Goal: Find specific page/section: Find specific page/section

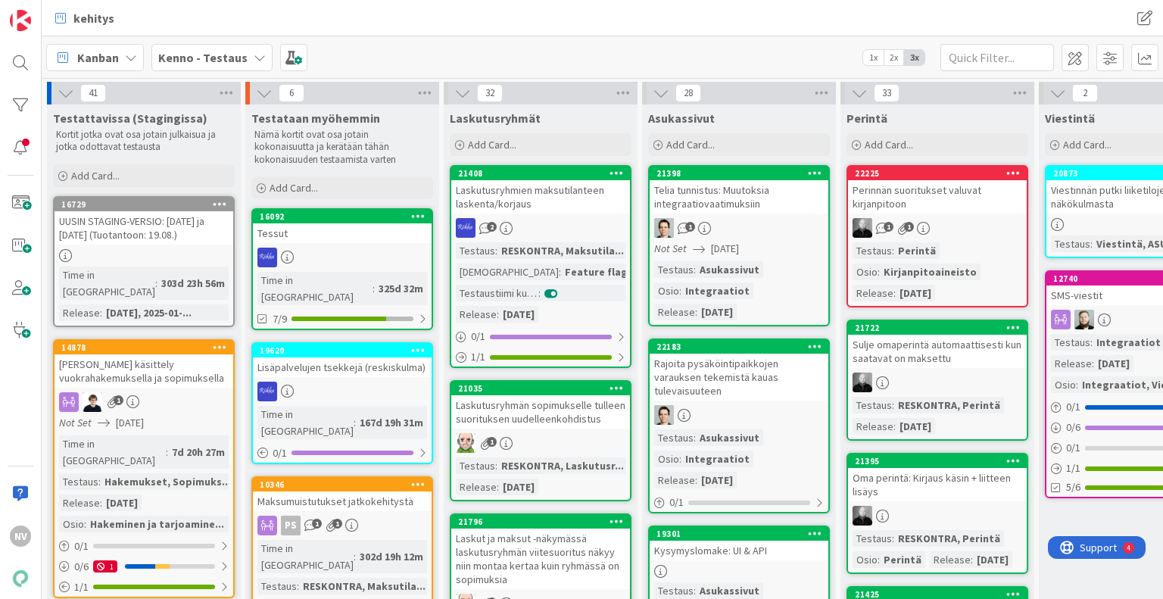
click at [254, 56] on icon at bounding box center [260, 57] width 12 height 12
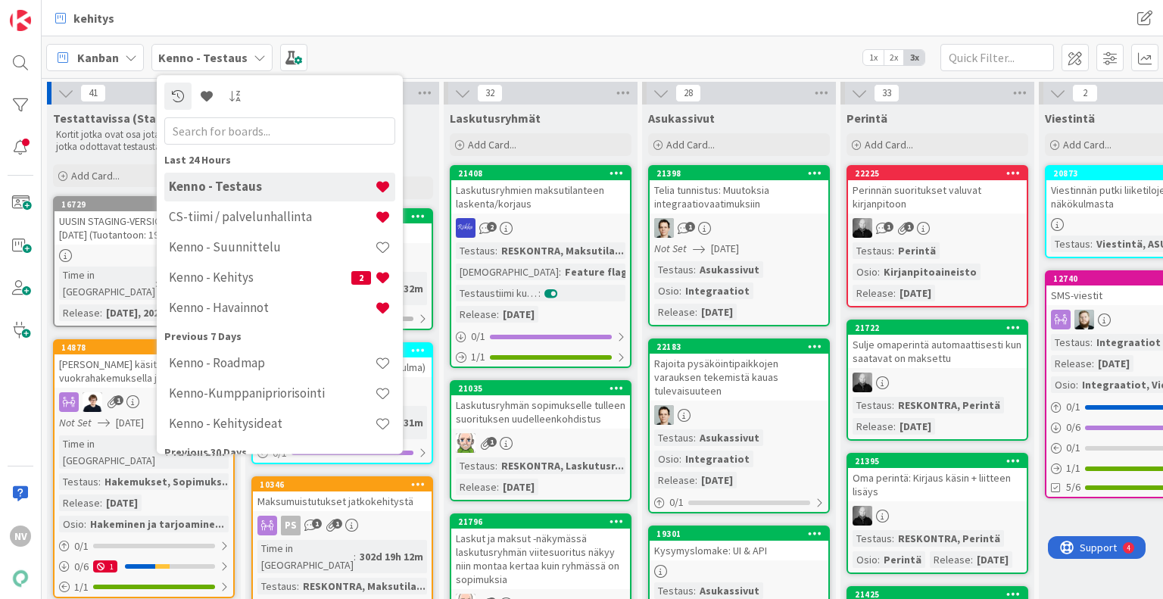
click at [281, 251] on h4 "Kenno - Suunnittelu" at bounding box center [272, 247] width 206 height 15
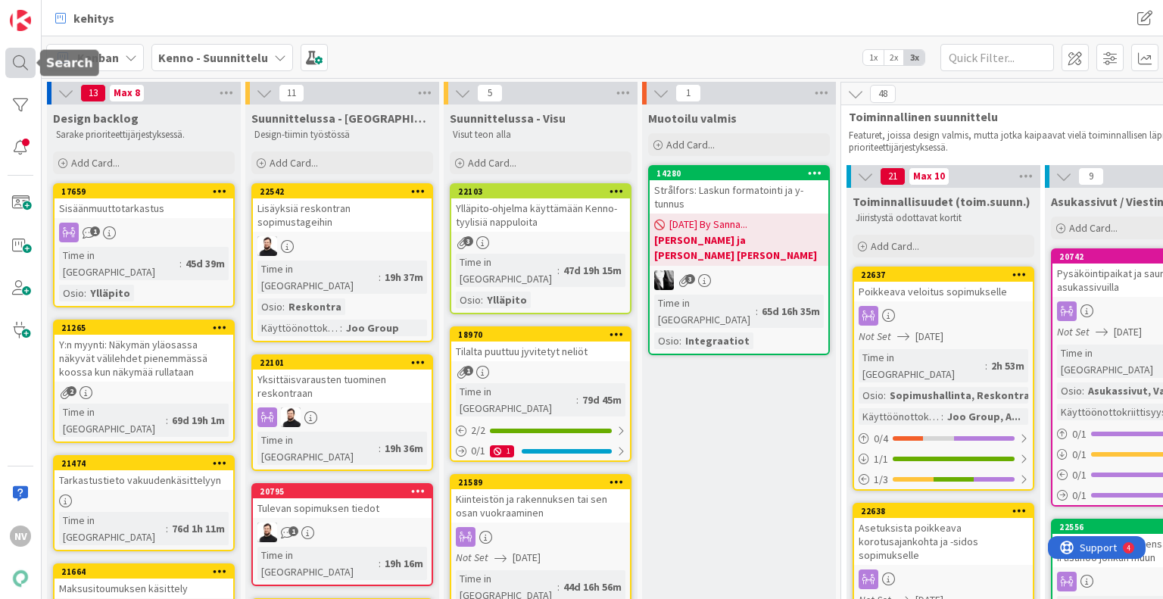
click at [23, 57] on div at bounding box center [20, 63] width 30 height 30
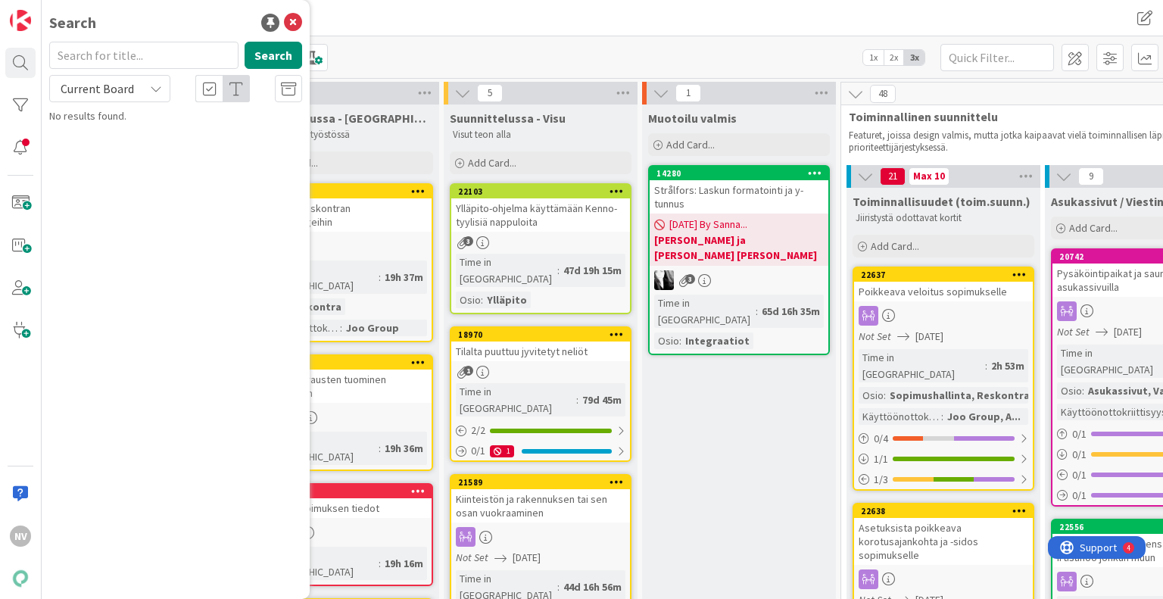
click at [123, 58] on input "text" at bounding box center [143, 55] width 189 height 27
click at [150, 92] on icon at bounding box center [156, 89] width 12 height 12
click at [134, 155] on span "All Boards" at bounding box center [136, 151] width 157 height 23
click at [106, 59] on input "22580" at bounding box center [143, 55] width 189 height 27
type input "2"
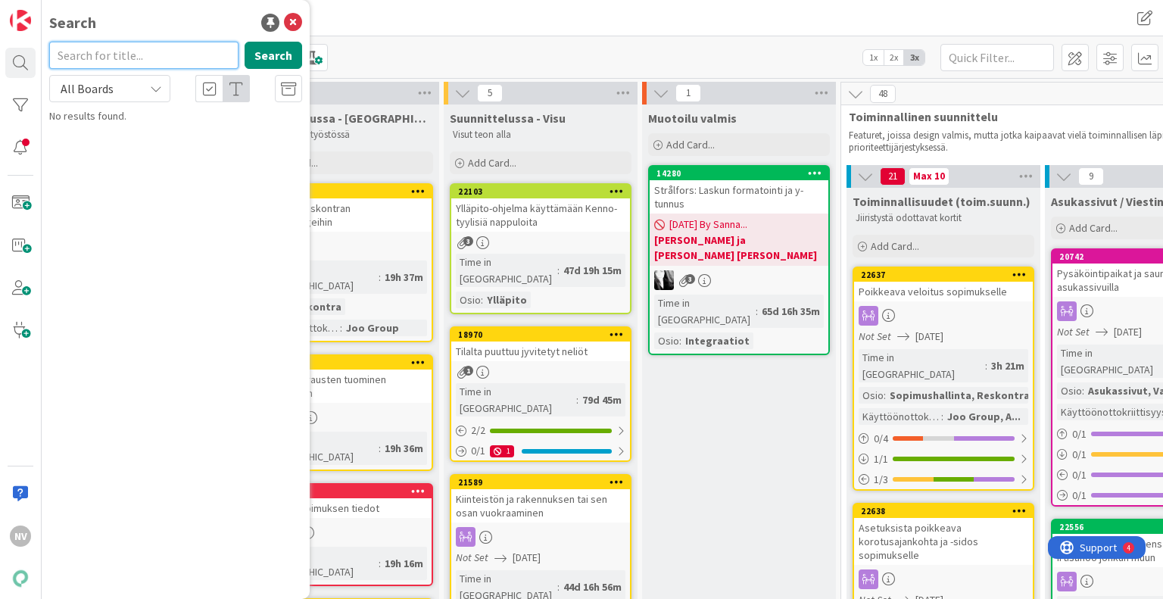
paste input "22528"
type input "22528"
click at [159, 86] on icon at bounding box center [156, 89] width 12 height 12
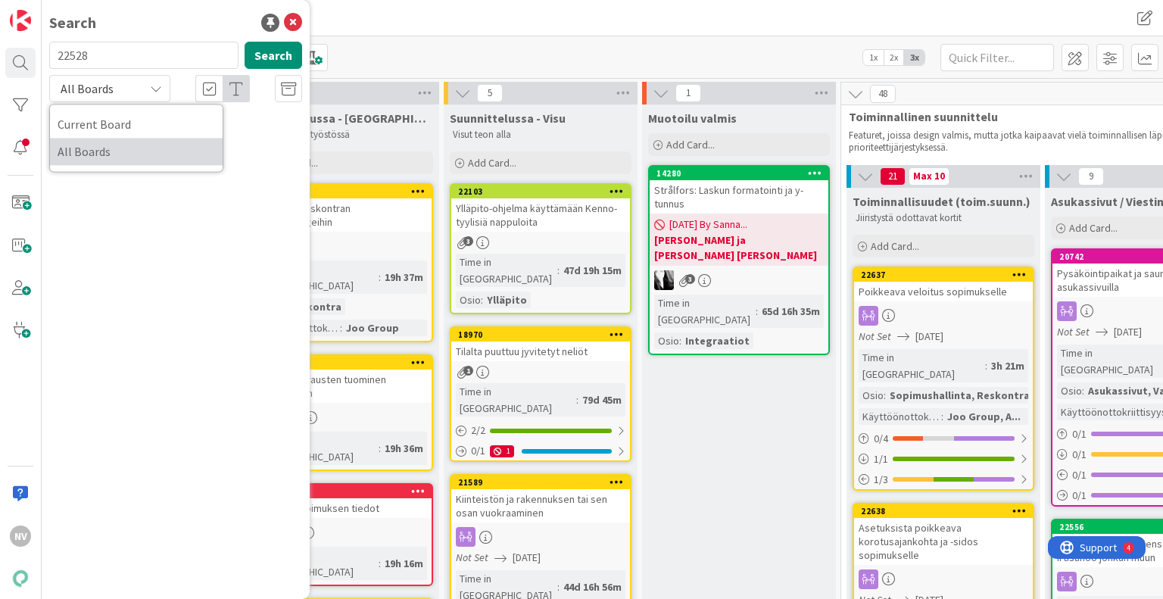
click at [139, 154] on span "All Boards" at bounding box center [136, 151] width 157 height 23
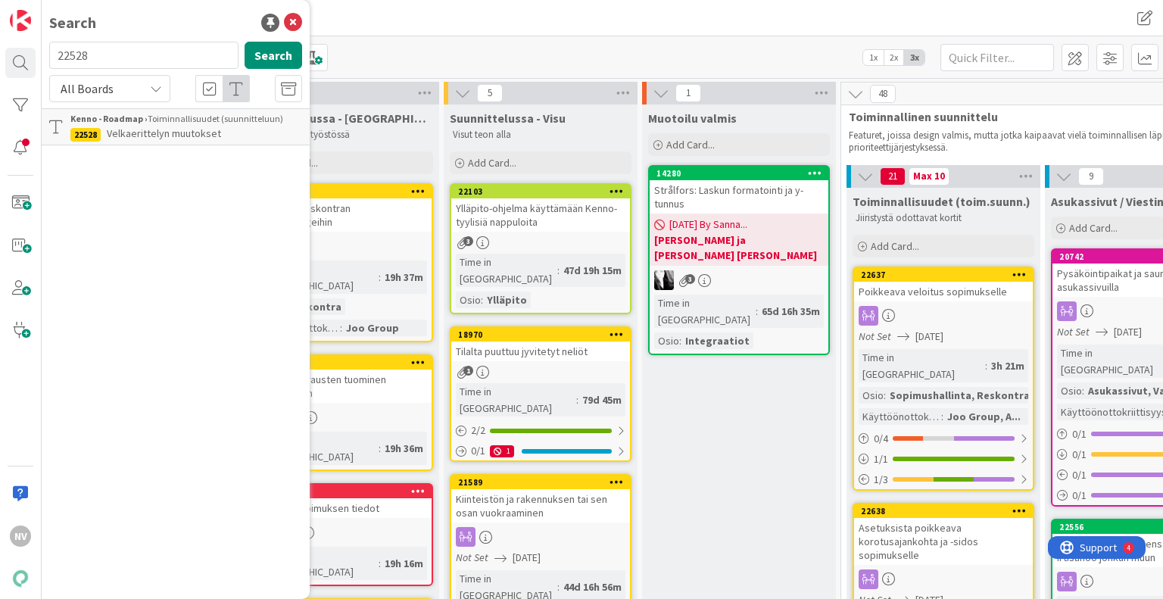
click at [159, 124] on div "Kenno - Roadmap › Toiminnallisuudet (suunnitteluun)" at bounding box center [186, 119] width 232 height 14
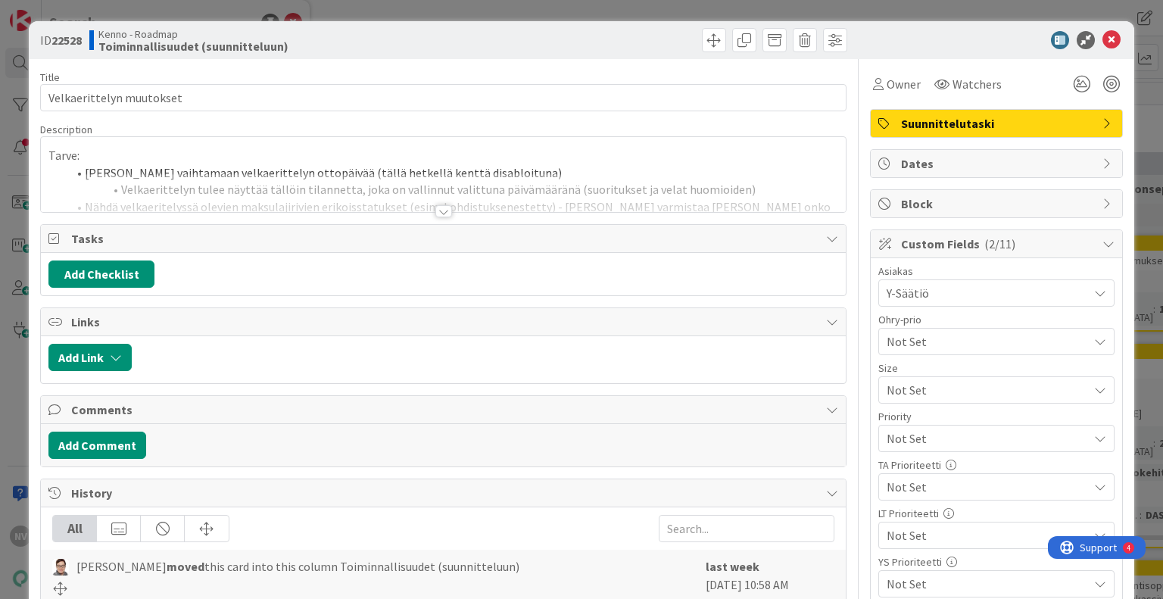
click at [439, 208] on div at bounding box center [443, 211] width 17 height 12
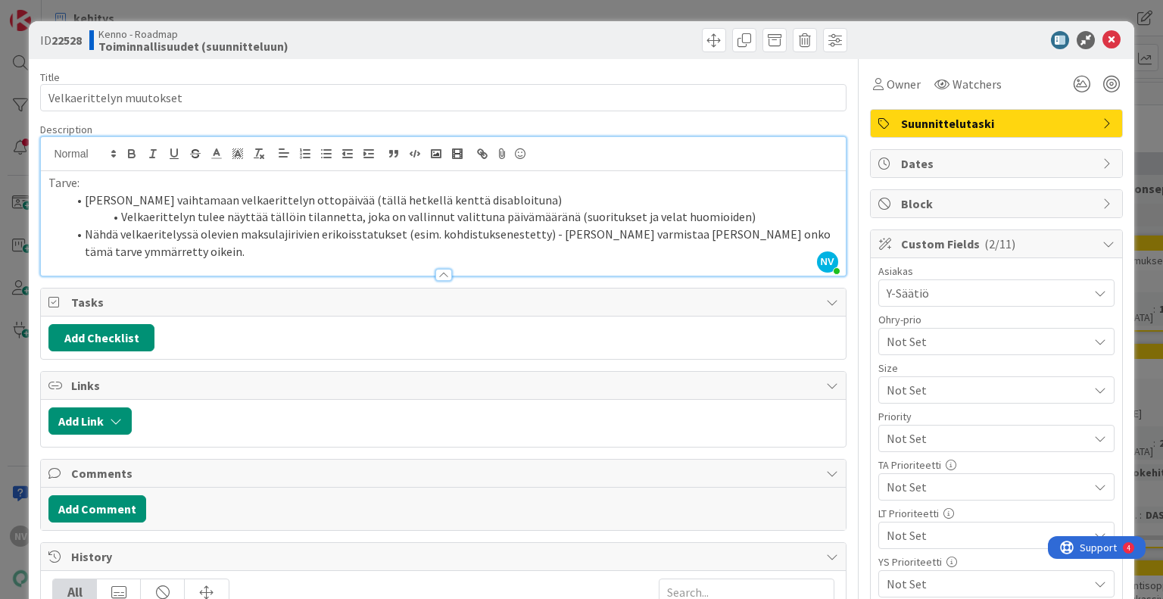
click at [292, 254] on li "Nähdä velkaeritelyssä olevien maksulajirivien erikoisstatukset (esim. kohdistuk…" at bounding box center [452, 243] width 771 height 34
click at [1102, 42] on icon at bounding box center [1111, 40] width 18 height 18
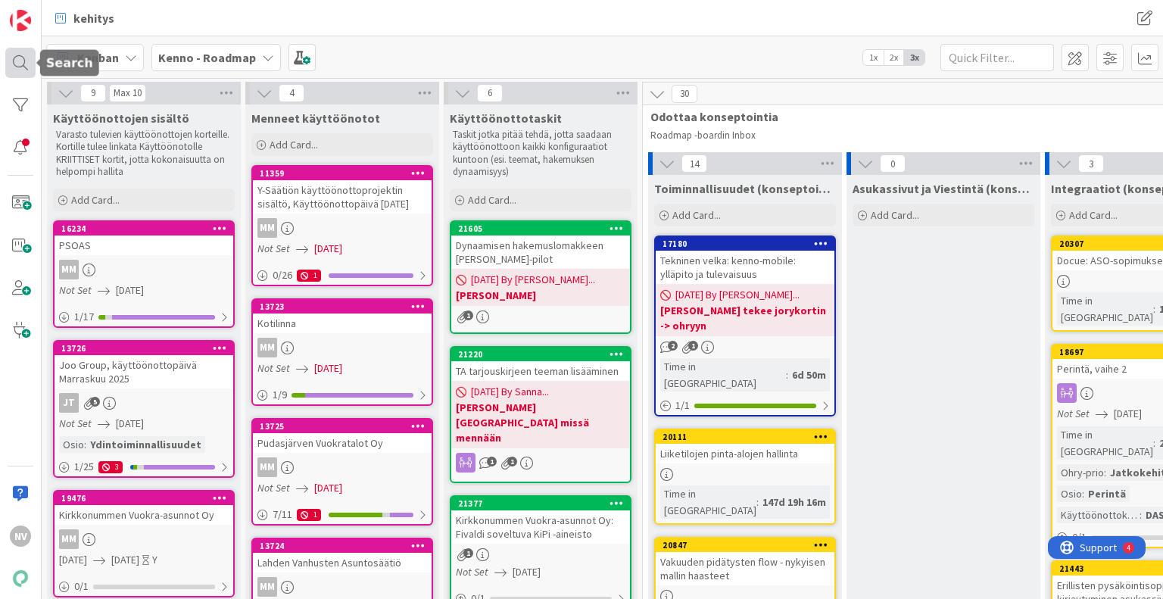
click at [15, 69] on div at bounding box center [20, 63] width 30 height 30
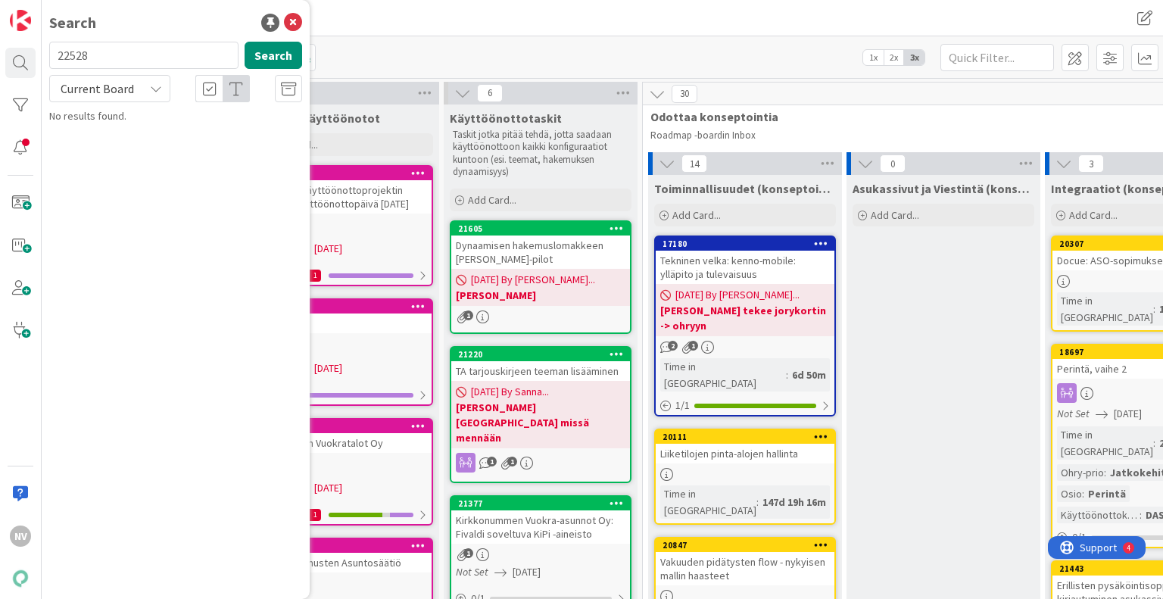
click at [107, 54] on input "22528" at bounding box center [143, 55] width 189 height 27
type input "2"
type input "11538"
click at [157, 95] on div "Current Board" at bounding box center [109, 88] width 121 height 27
click at [142, 157] on span "All Boards" at bounding box center [136, 151] width 157 height 23
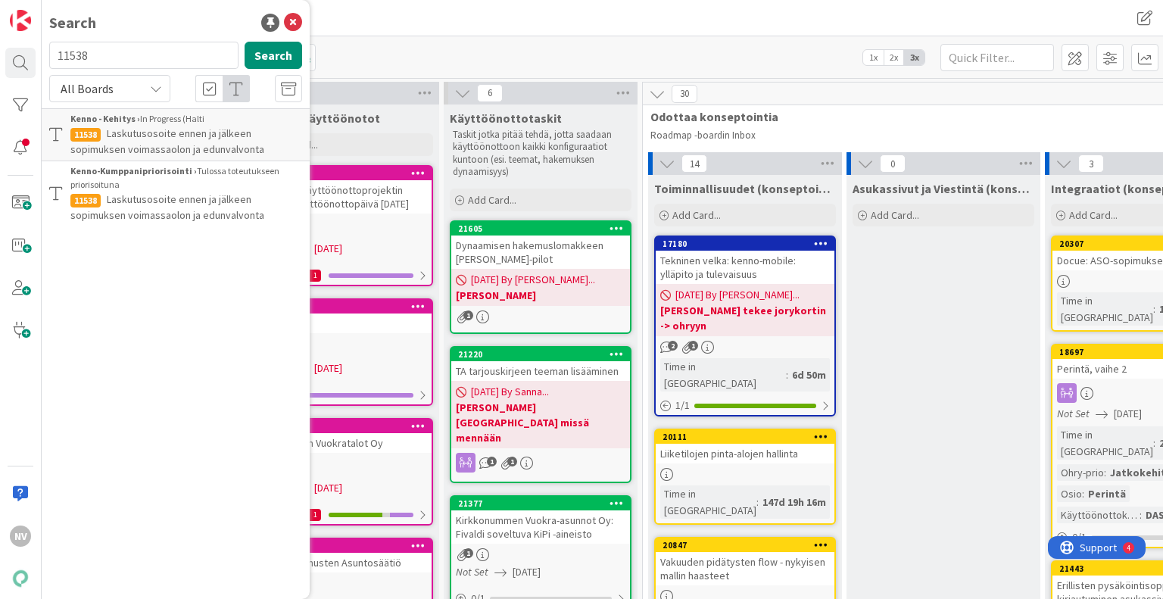
click at [169, 143] on span "Laskutusosoite ennen ja jälkeen sopimuksen voimassaolon ja edunvalvonta" at bounding box center [167, 141] width 194 height 30
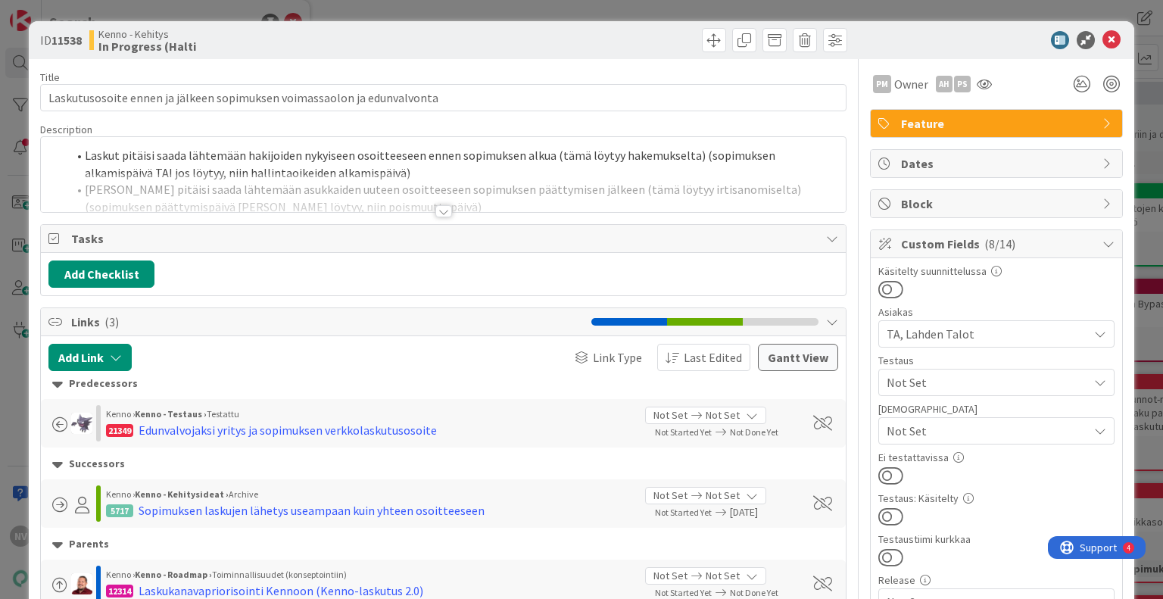
click at [438, 213] on div at bounding box center [443, 211] width 17 height 12
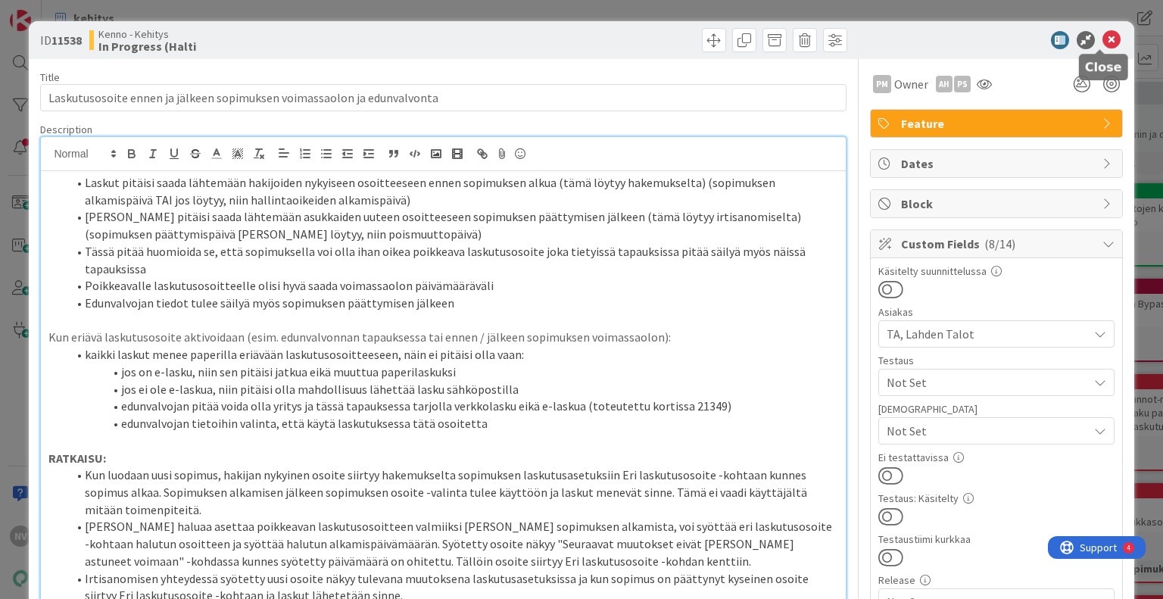
click at [1107, 42] on icon at bounding box center [1111, 40] width 18 height 18
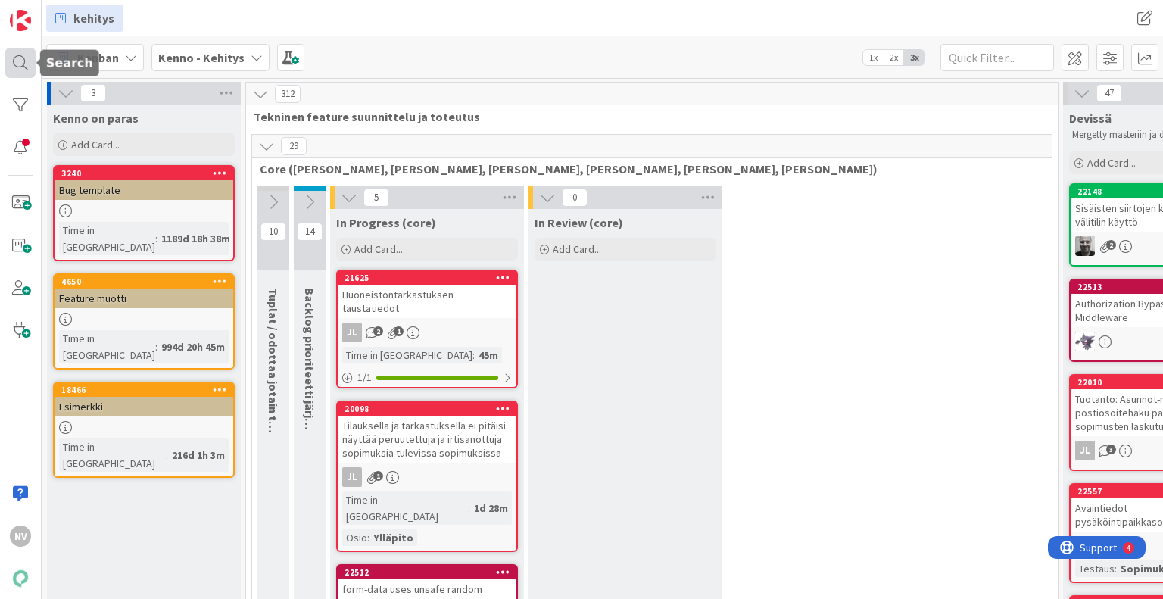
click at [20, 57] on div at bounding box center [20, 63] width 30 height 30
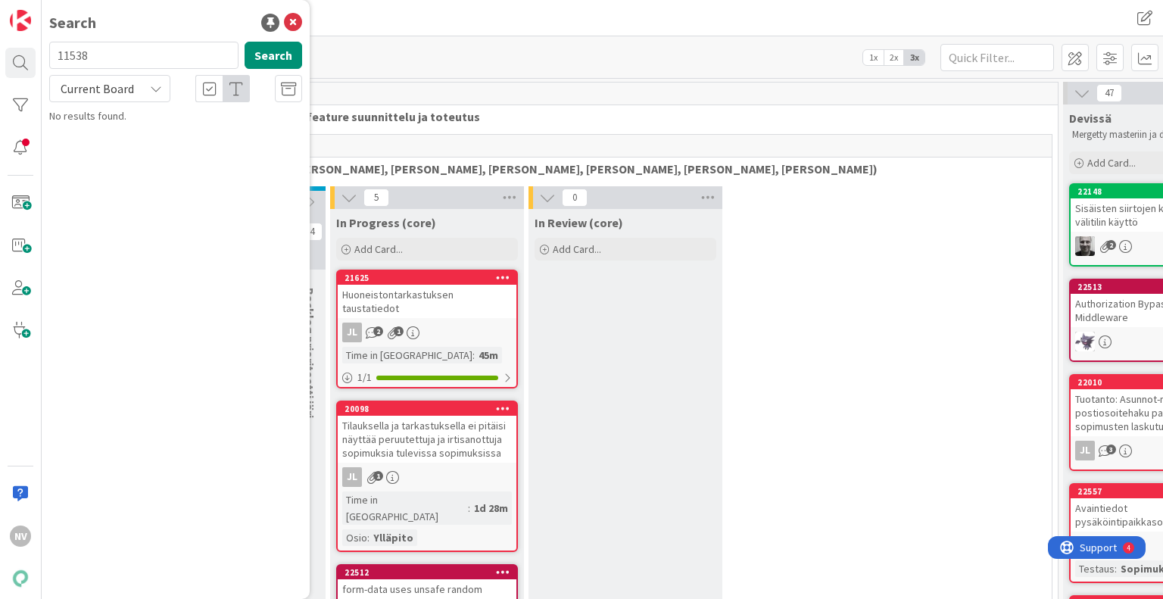
click at [147, 87] on div "Current Board" at bounding box center [109, 88] width 121 height 27
click at [150, 157] on span "All Boards" at bounding box center [136, 151] width 157 height 23
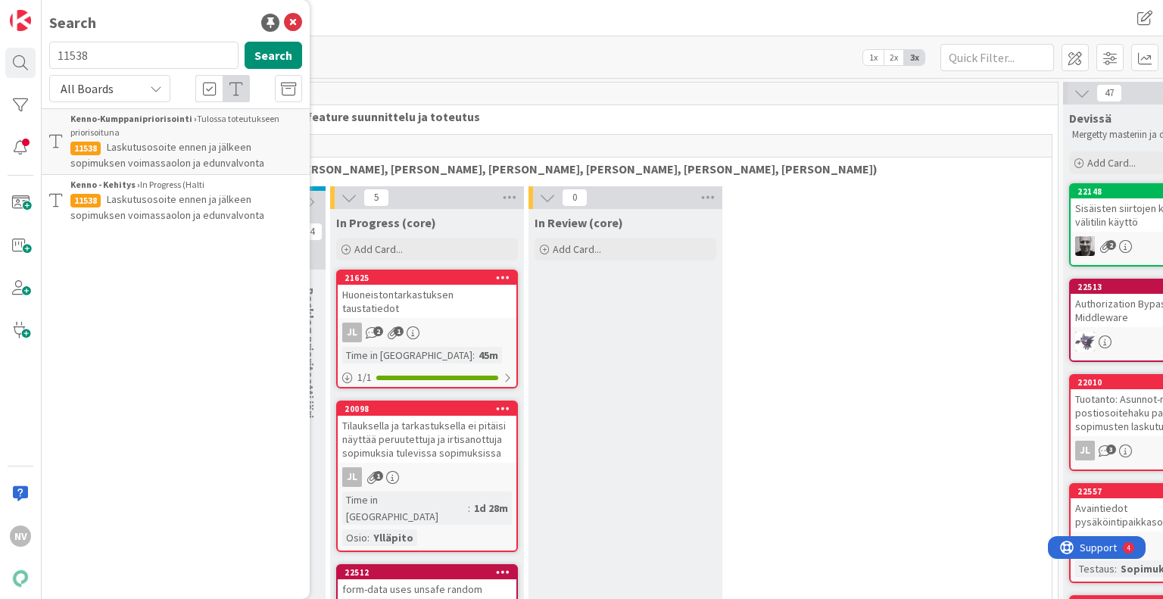
click at [236, 157] on span "Laskutusosoite ennen ja jälkeen sopimuksen voimassaolon ja edunvalvonta" at bounding box center [167, 155] width 194 height 30
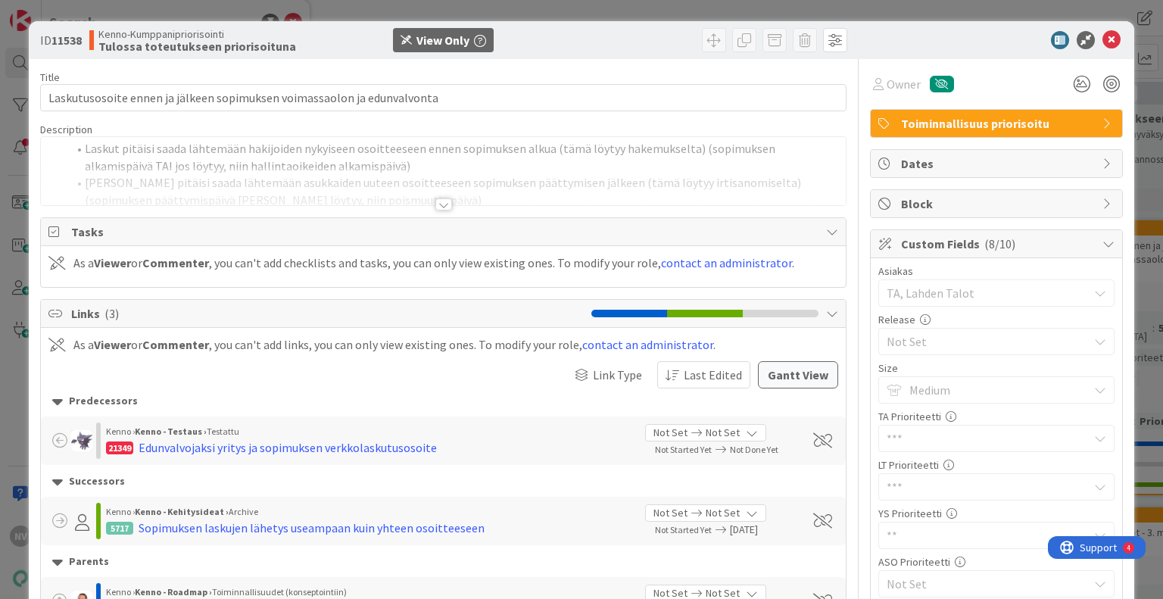
click at [441, 204] on div at bounding box center [443, 204] width 17 height 12
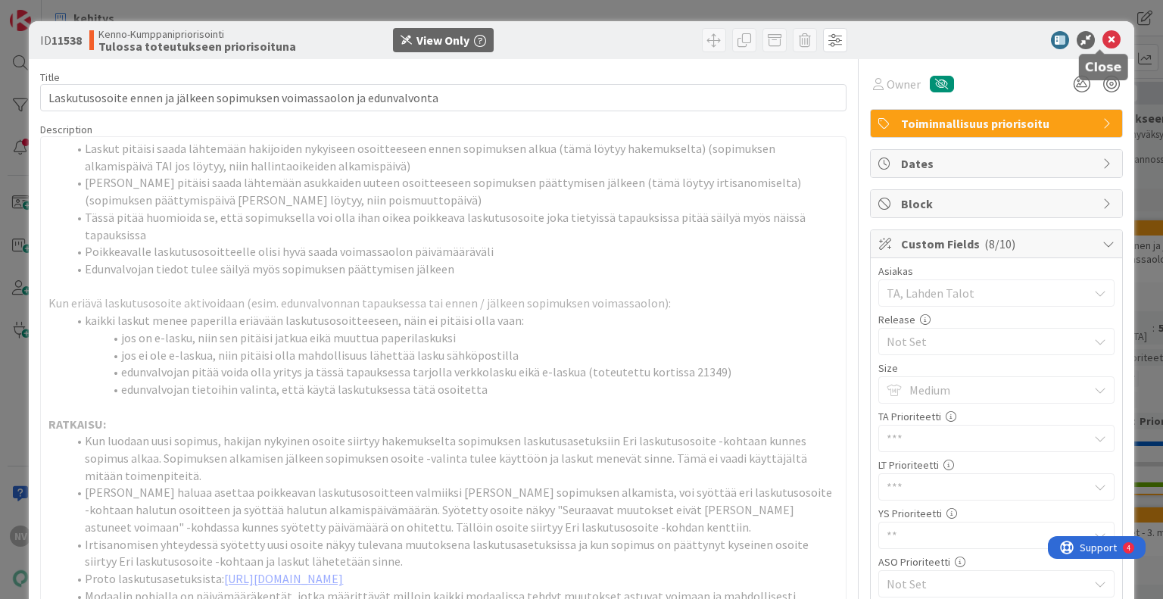
click at [1102, 42] on icon at bounding box center [1111, 40] width 18 height 18
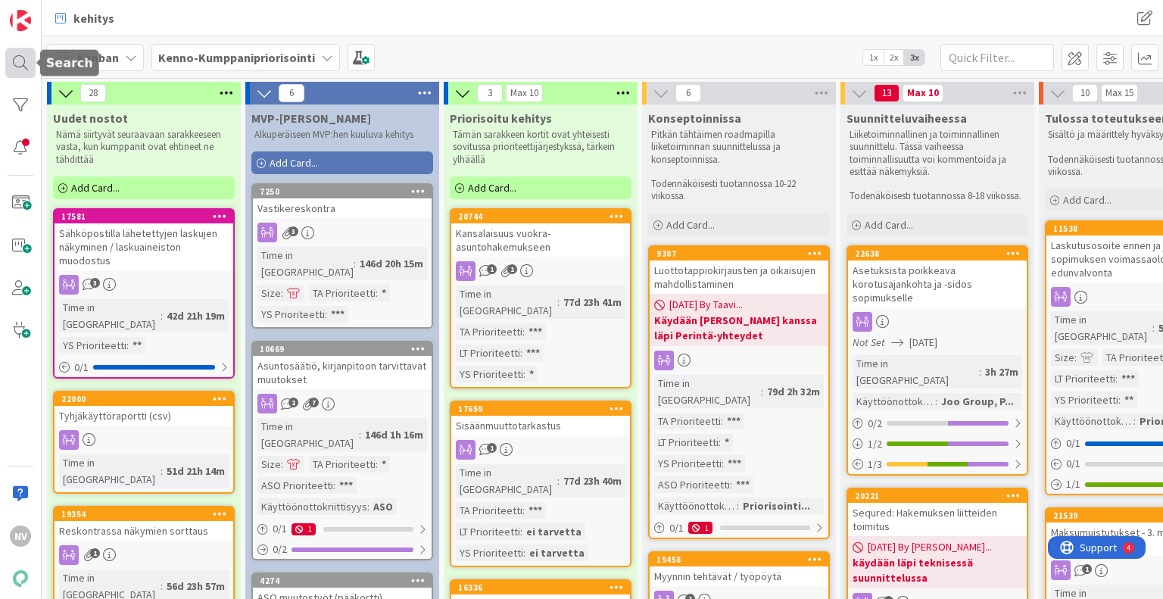
click at [20, 67] on div at bounding box center [20, 63] width 30 height 30
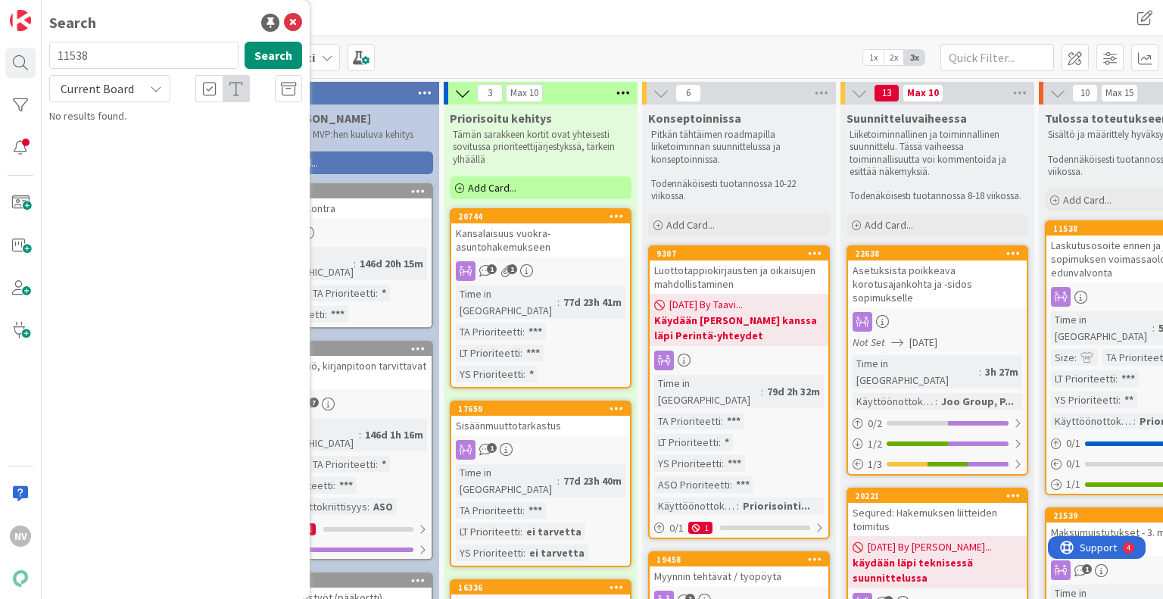
drag, startPoint x: 124, startPoint y: 55, endPoint x: 45, endPoint y: 61, distance: 79.0
click at [42, 61] on div "11538 Search" at bounding box center [175, 58] width 271 height 33
click at [124, 62] on input "11538" at bounding box center [143, 55] width 189 height 27
type input "1"
type input "17581"
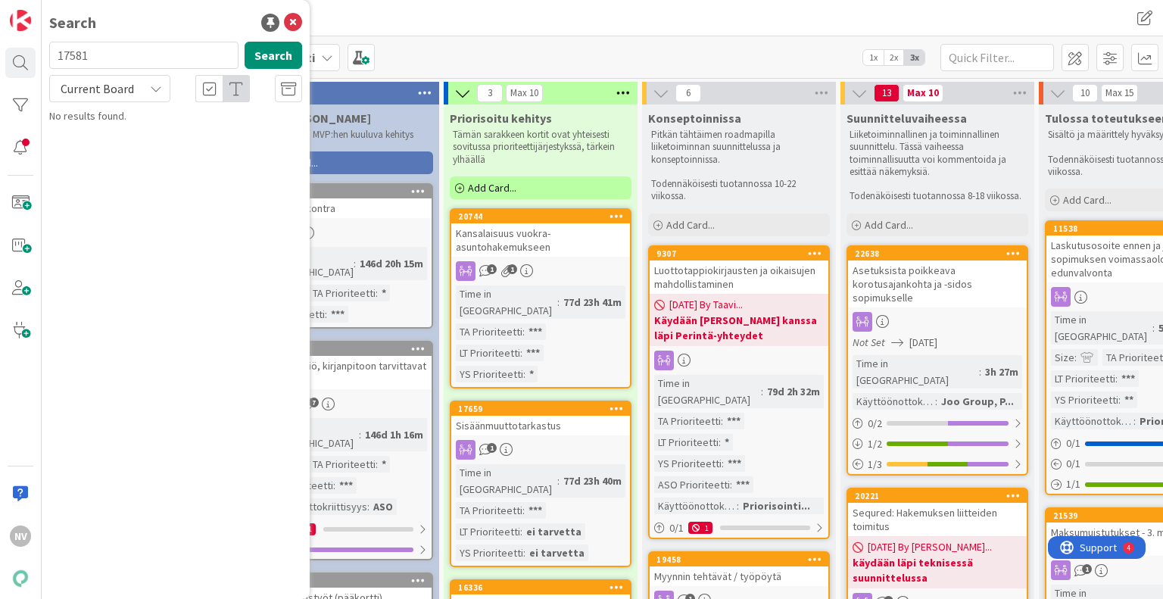
click at [146, 88] on div "Current Board" at bounding box center [109, 88] width 121 height 27
drag, startPoint x: 140, startPoint y: 160, endPoint x: 148, endPoint y: 139, distance: 22.1
click at [142, 158] on span "All Boards" at bounding box center [136, 151] width 157 height 23
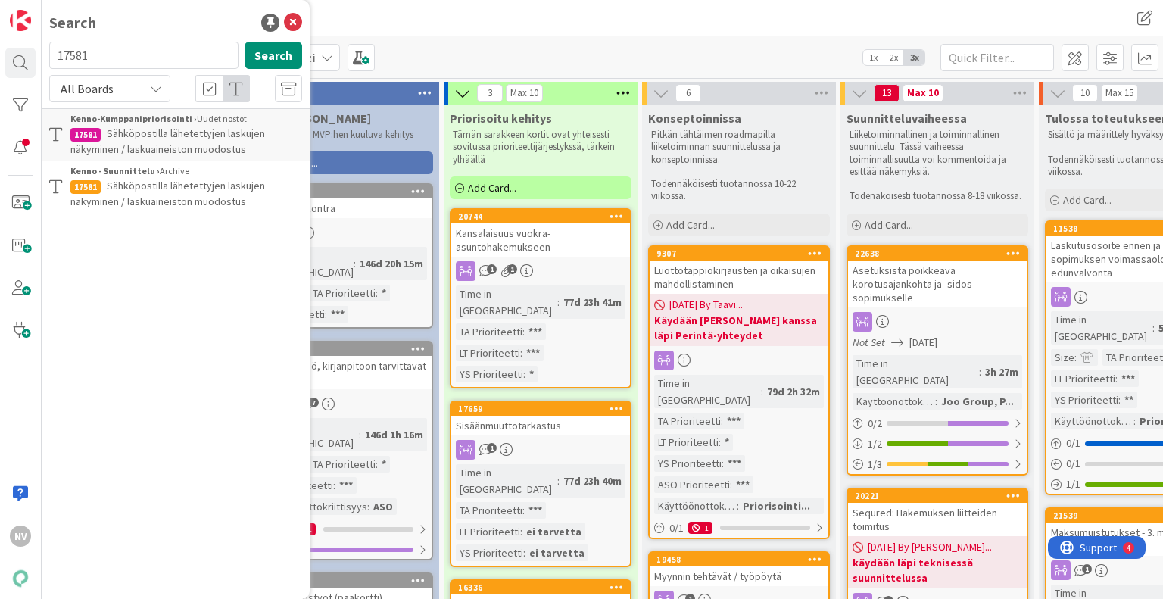
click at [190, 139] on span "Sähköpostilla lähetettyjen laskujen näkyminen / laskuaineiston muodostus" at bounding box center [167, 141] width 195 height 30
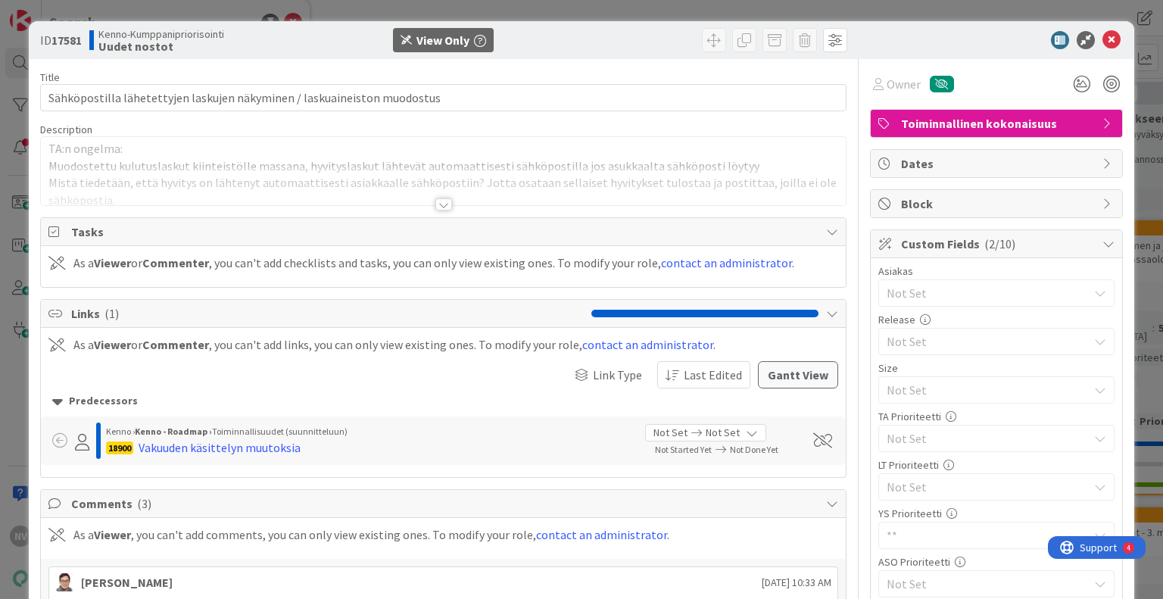
click at [438, 202] on div at bounding box center [443, 204] width 17 height 12
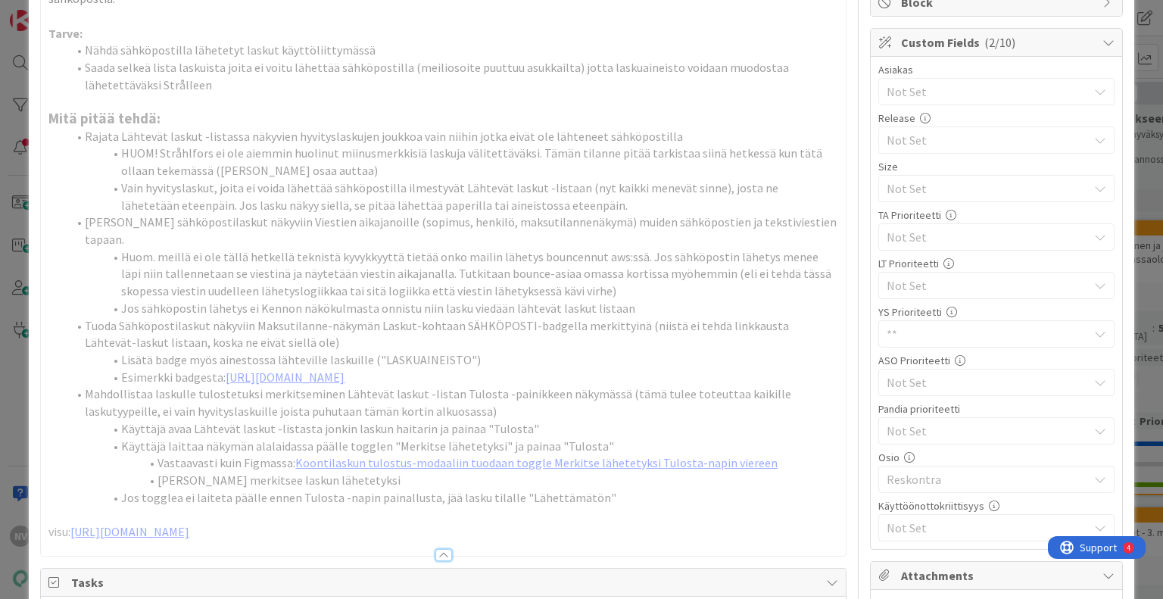
scroll to position [227, 0]
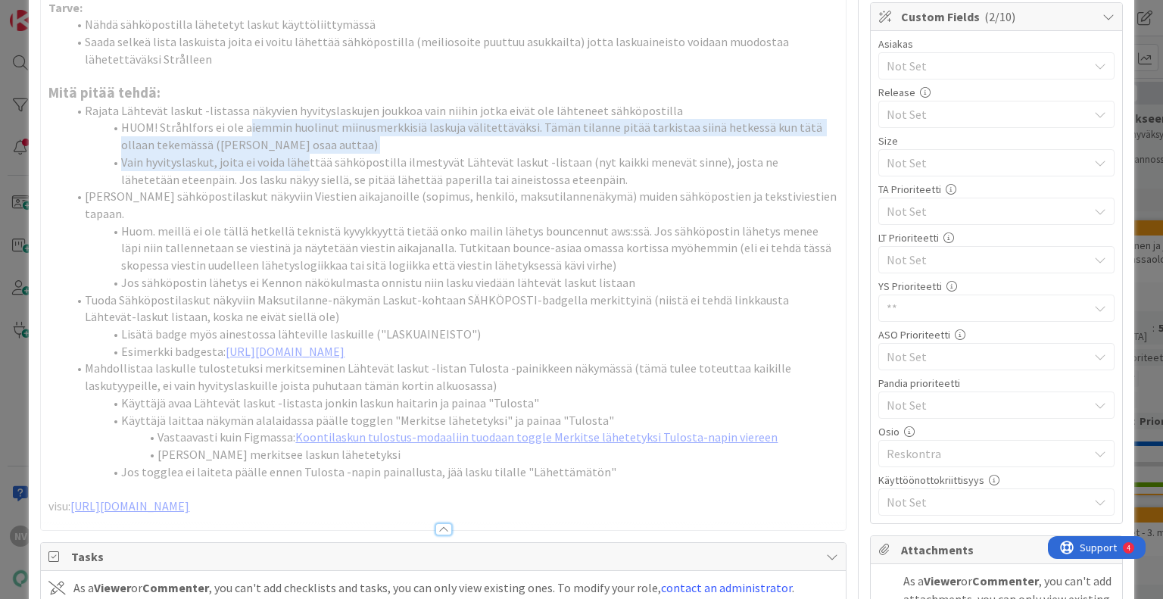
drag, startPoint x: 247, startPoint y: 129, endPoint x: 303, endPoint y: 159, distance: 63.3
click at [303, 159] on ol "Rajata Lähtevät laskut -listassa näkyvien hyvityslaskujen joukkoa vain niihin j…" at bounding box center [442, 291] width 789 height 379
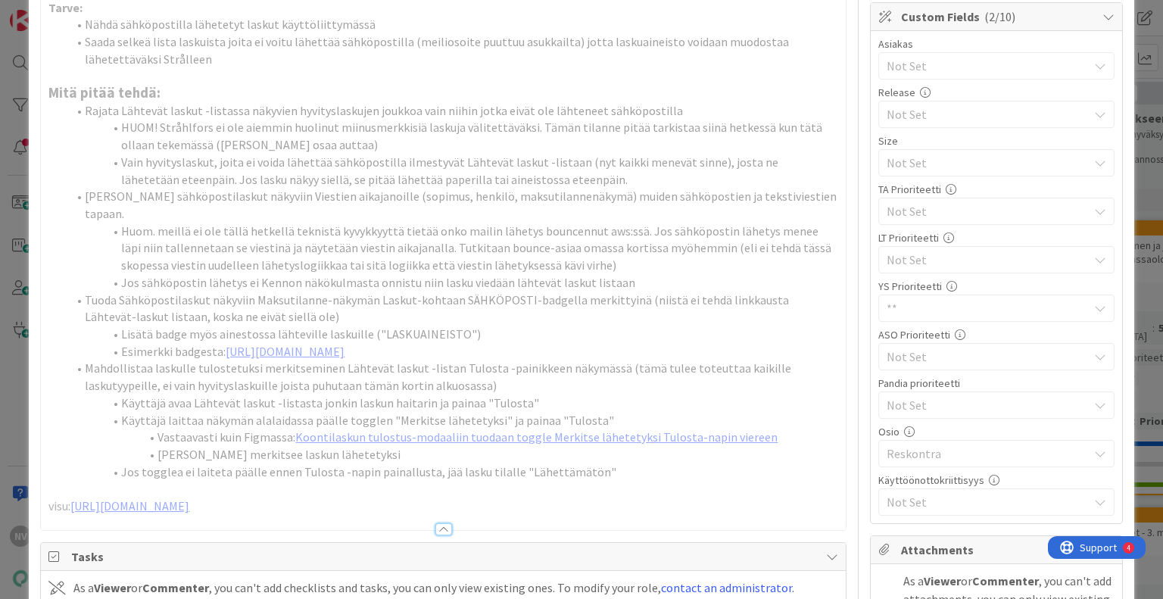
click at [353, 182] on li "Vain hyvityslaskut, joita ei voida lähettää sähköpostilla ilmestyvät Lähtevät l…" at bounding box center [452, 171] width 771 height 34
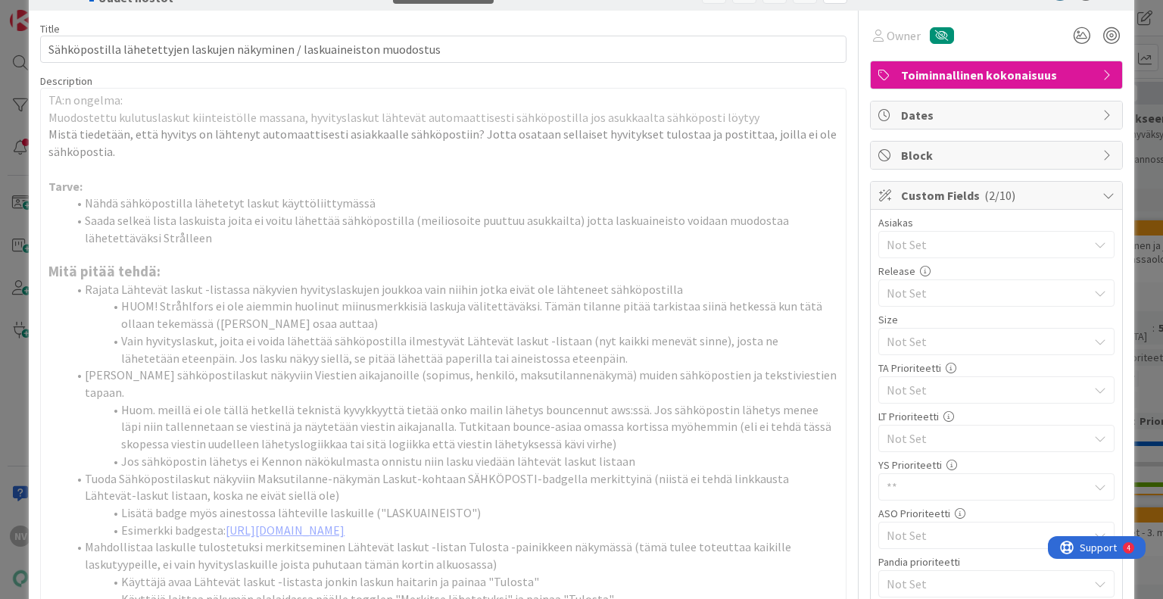
scroll to position [0, 0]
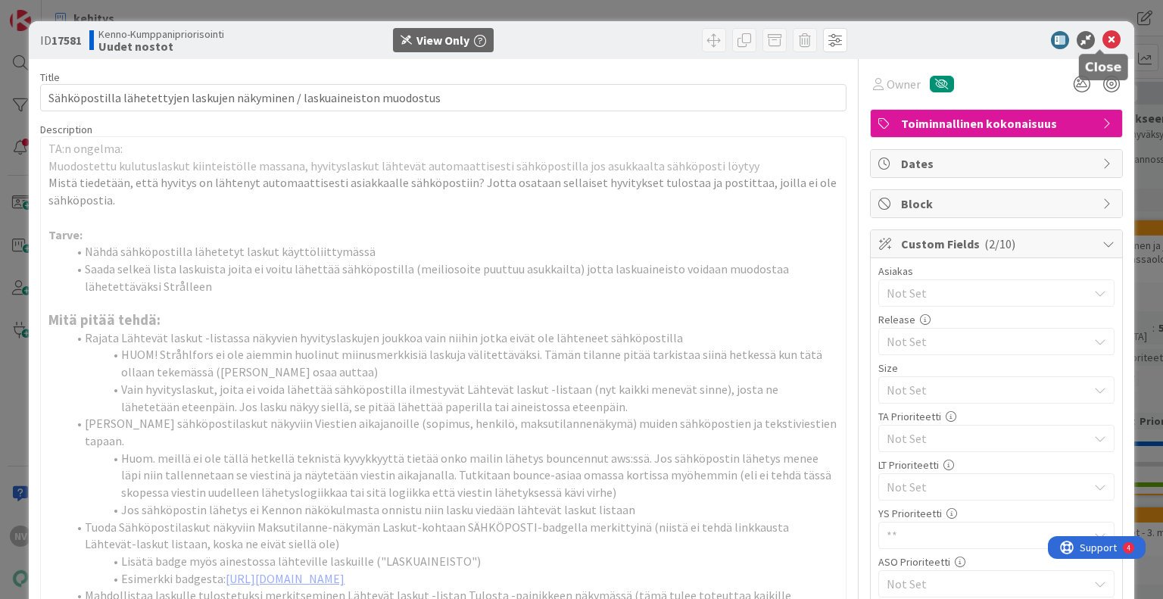
click at [1102, 40] on icon at bounding box center [1111, 40] width 18 height 18
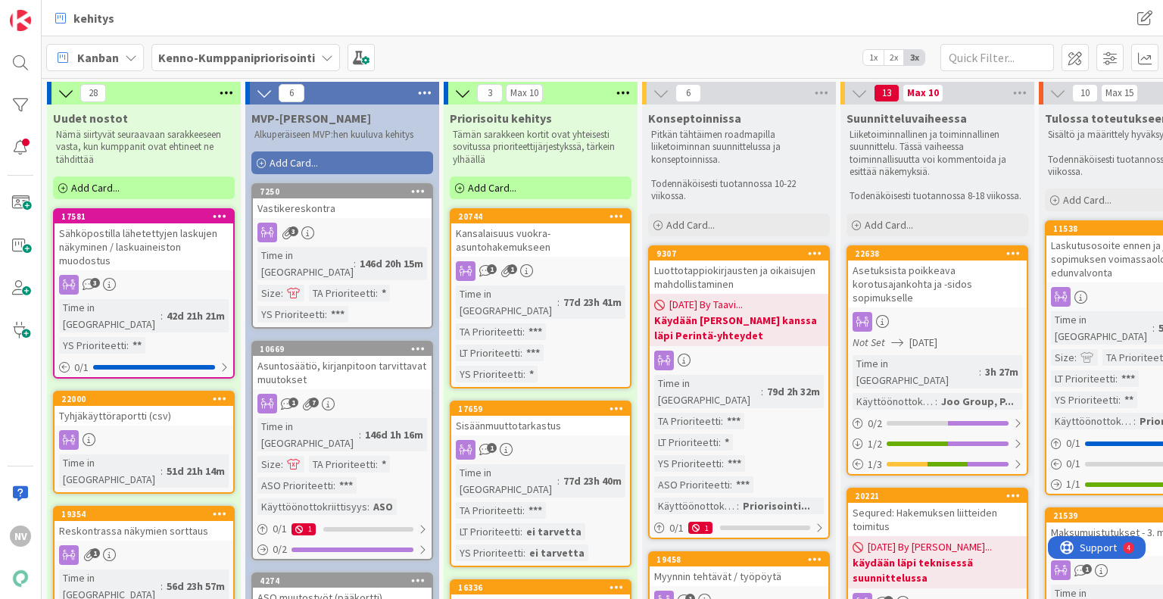
click at [575, 45] on div "Kanban Kenno-Kumppanipriorisointi 1x 2x 3x" at bounding box center [602, 57] width 1121 height 42
click at [285, 48] on span "Kenno-Kumppanipriorisointi" at bounding box center [236, 57] width 157 height 18
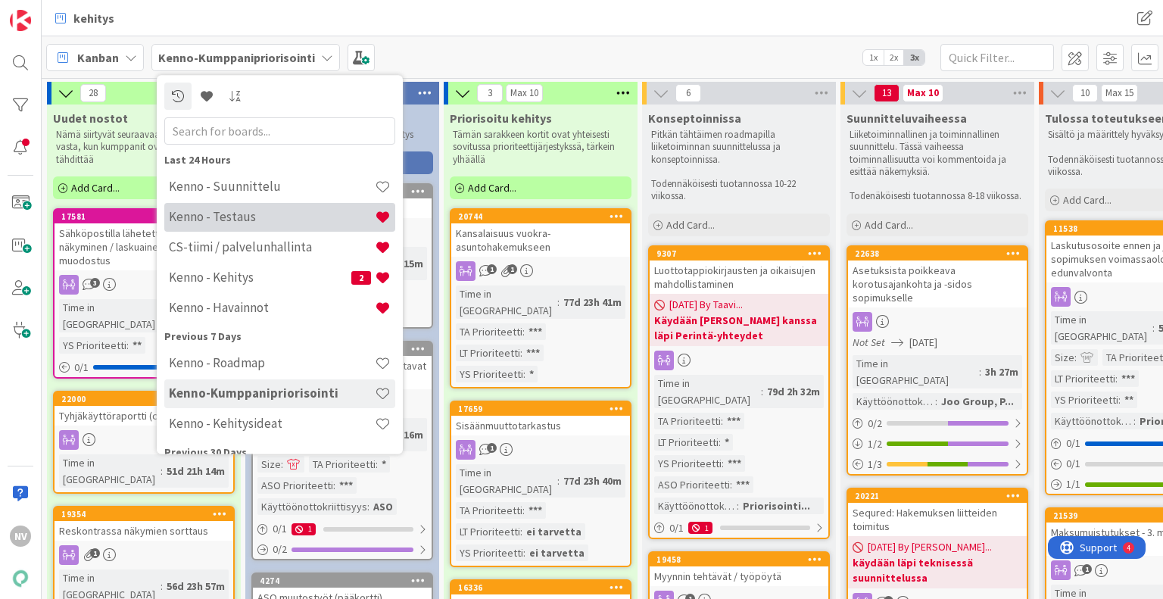
click at [277, 217] on h4 "Kenno - Testaus" at bounding box center [272, 217] width 206 height 15
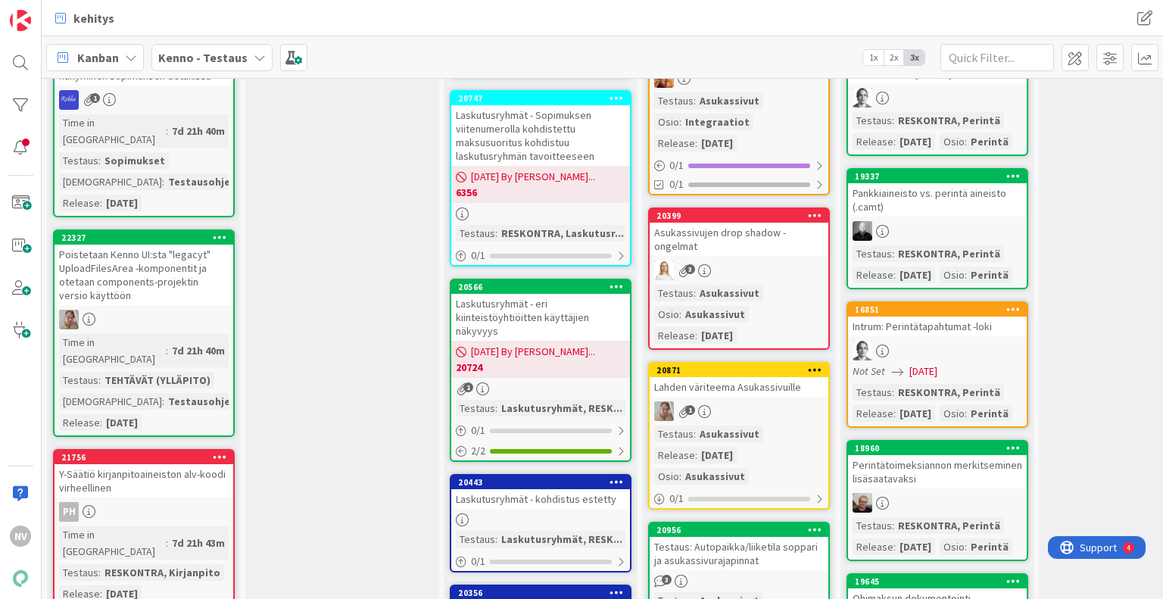
scroll to position [2877, 0]
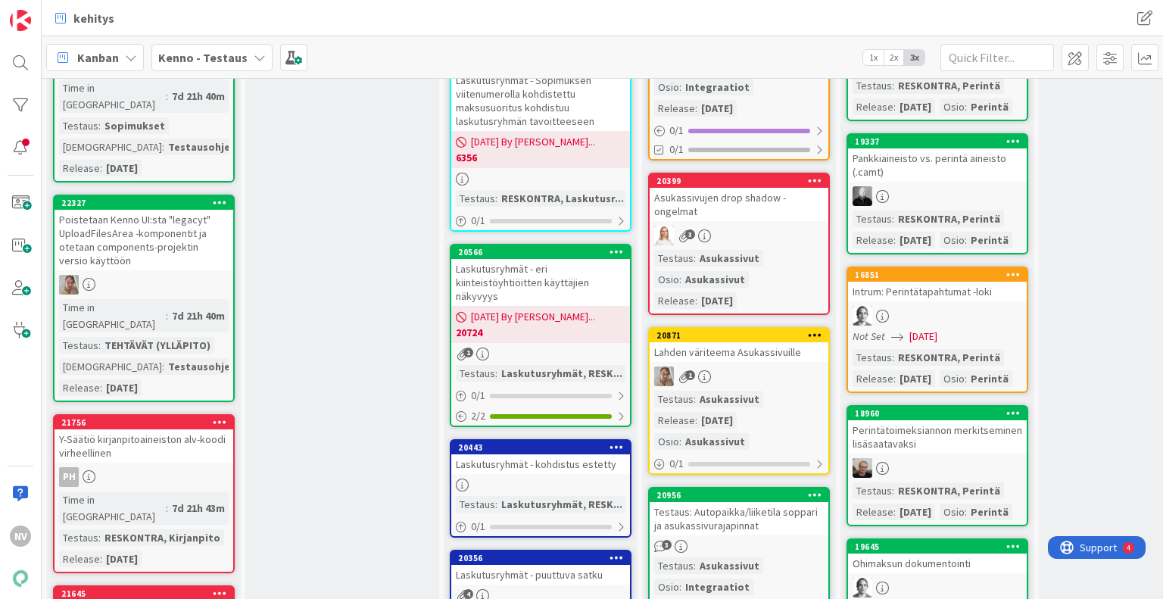
click at [179, 429] on div "Y-Säätiö kirjanpitoaineiston alv-koodi virheellinen" at bounding box center [144, 445] width 179 height 33
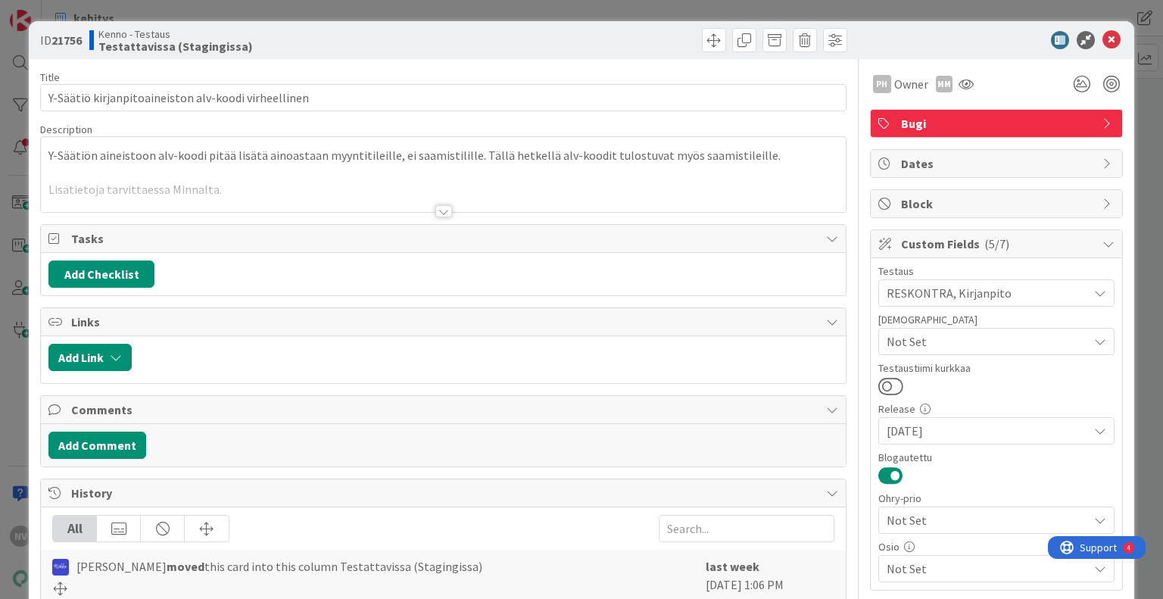
click at [444, 214] on div at bounding box center [443, 211] width 17 height 12
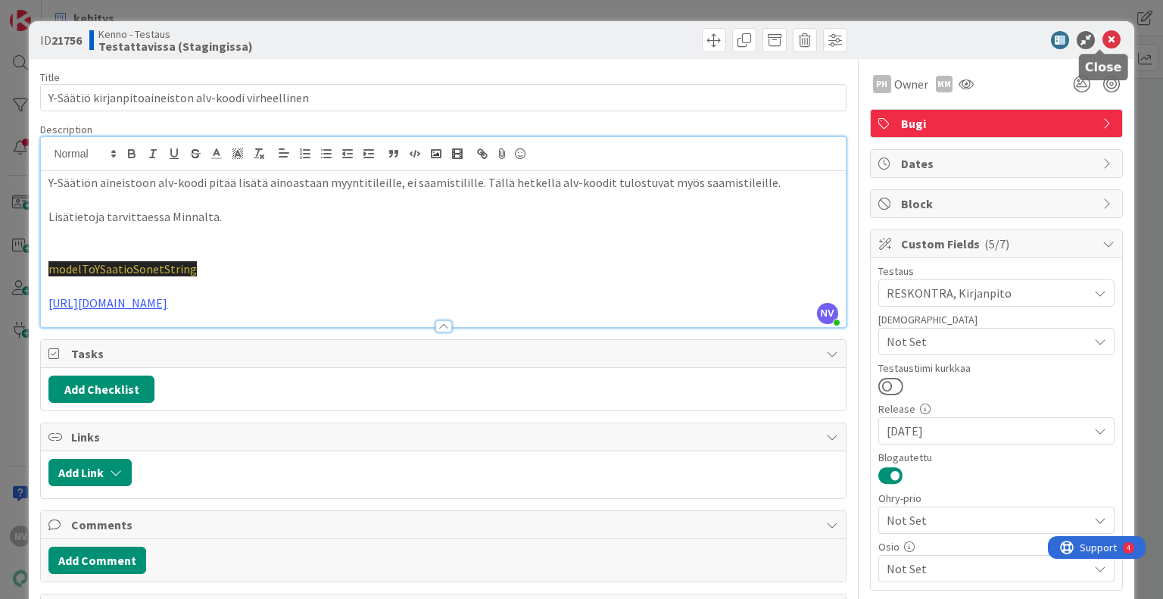
click at [1112, 39] on div "ID 21756 Kenno - Testaus Testattavissa (Stagingissa)" at bounding box center [581, 40] width 1105 height 38
click at [1104, 41] on icon at bounding box center [1111, 40] width 18 height 18
